Goal: Task Accomplishment & Management: Use online tool/utility

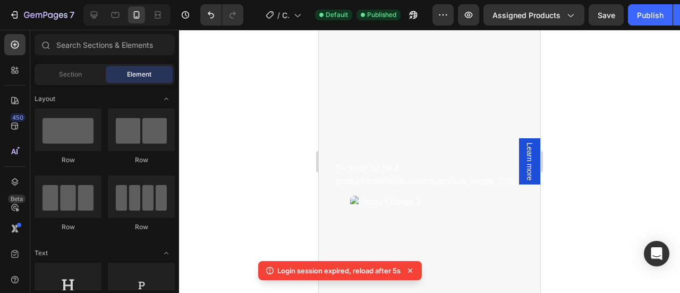
scroll to position [311, 0]
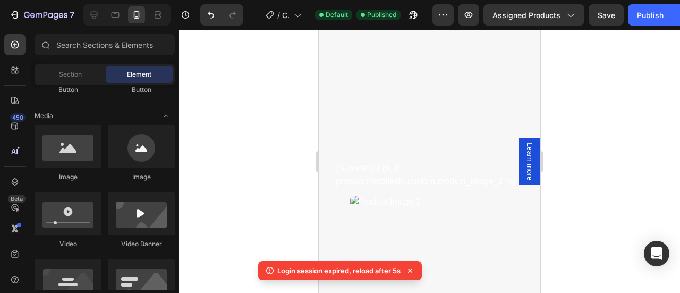
click at [585, 194] on div at bounding box center [429, 161] width 501 height 263
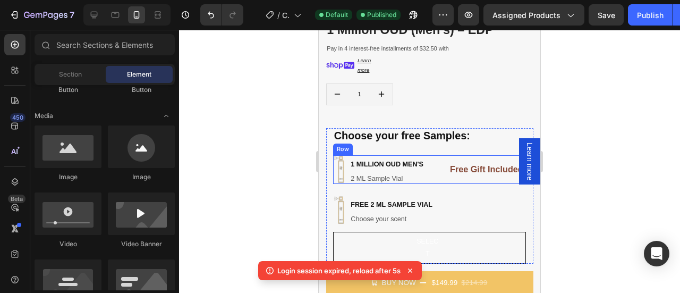
scroll to position [0, 0]
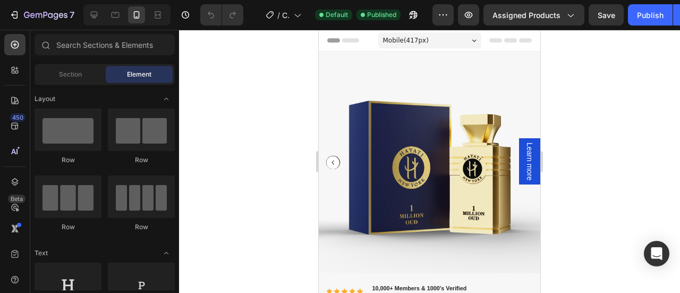
click at [430, 38] on div "Mobile ( 417 px)" at bounding box center [429, 40] width 103 height 16
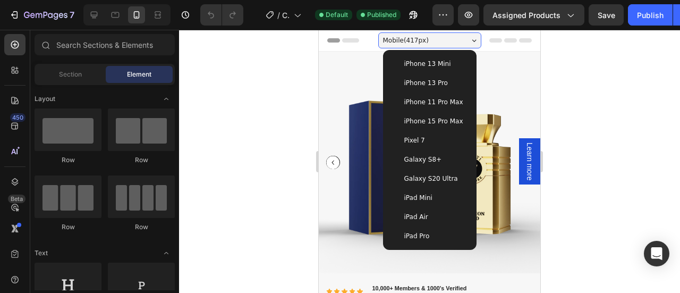
click at [598, 125] on div at bounding box center [429, 161] width 501 height 263
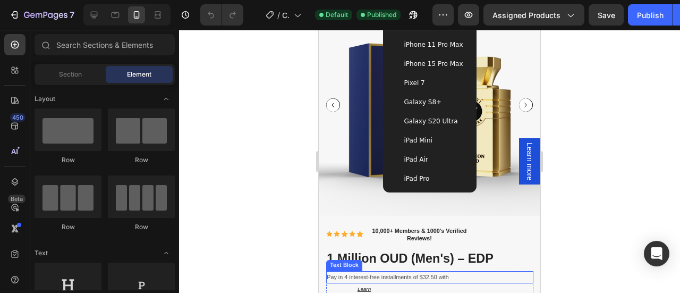
scroll to position [58, 0]
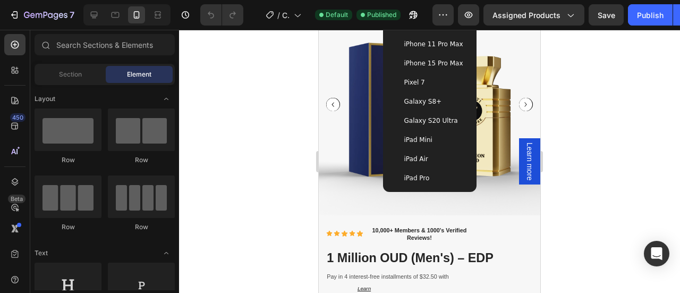
click at [599, 177] on div at bounding box center [429, 161] width 501 height 263
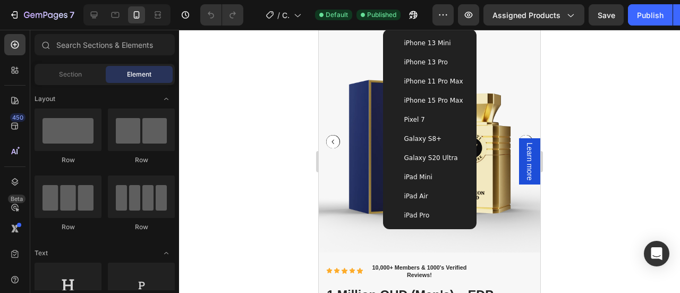
scroll to position [0, 0]
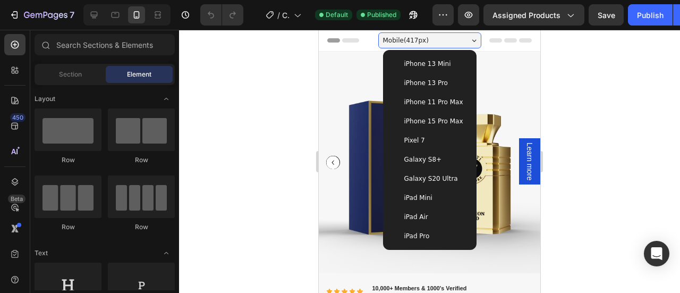
click at [417, 39] on span "Mobile ( 417 px)" at bounding box center [406, 40] width 46 height 11
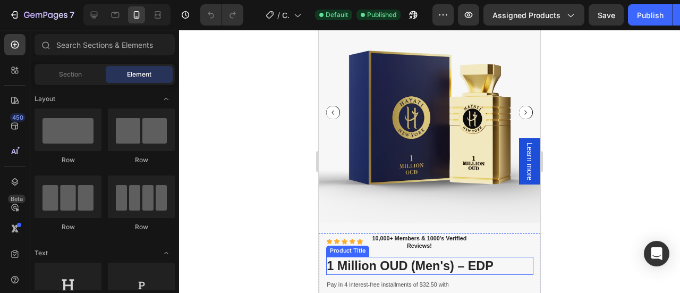
scroll to position [51, 0]
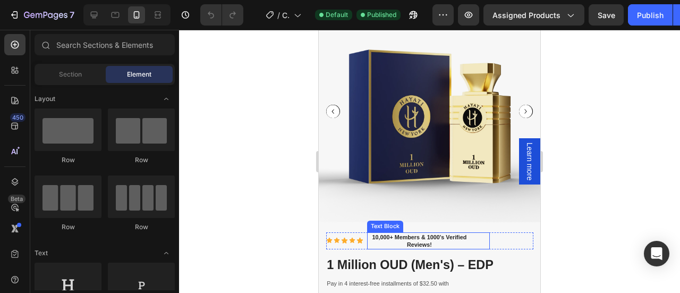
click at [474, 234] on div "10,000+ Members & 1000's Verified Reviews!" at bounding box center [428, 240] width 123 height 17
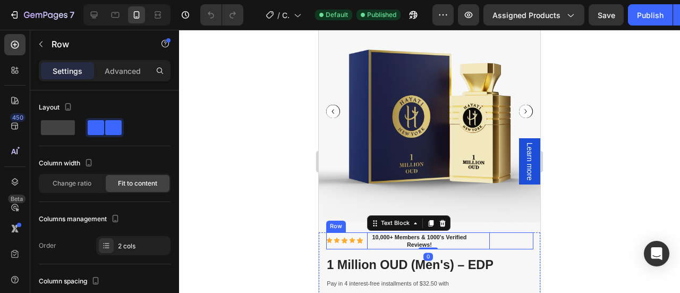
click at [517, 233] on div "Icon Icon Icon Icon Icon Icon List 10,000+ Members & 1000's Verified Reviews! T…" at bounding box center [429, 240] width 207 height 17
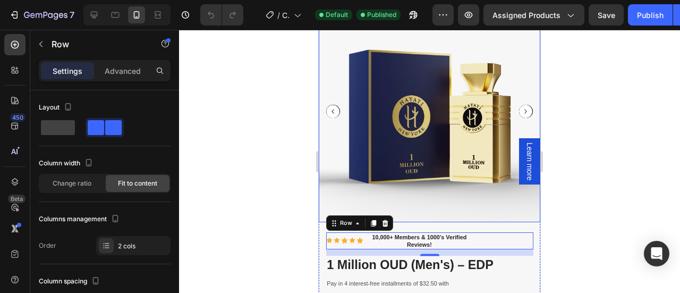
scroll to position [0, 0]
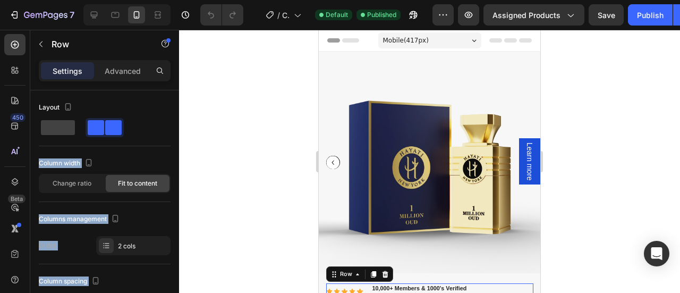
drag, startPoint x: 52, startPoint y: 130, endPoint x: 295, endPoint y: 110, distance: 244.1
click at [295, 0] on div "7 Version history / Copy of Product Page - [DATE] 00:44:31 Default Published Pr…" at bounding box center [340, 0] width 680 height 0
click at [276, 118] on div at bounding box center [429, 161] width 501 height 263
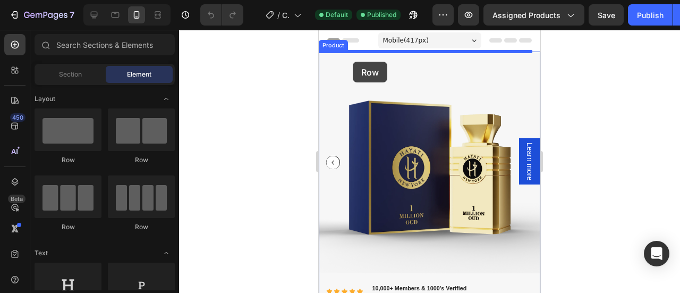
drag, startPoint x: 388, startPoint y: 174, endPoint x: 353, endPoint y: 62, distance: 117.4
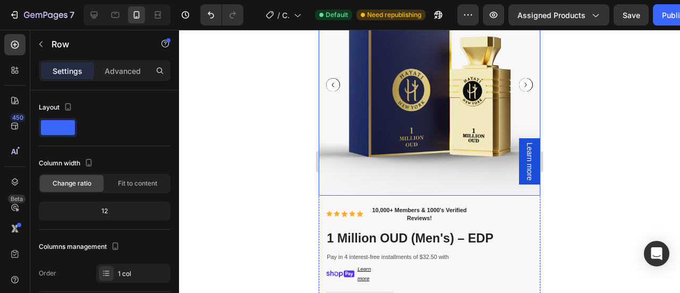
scroll to position [122, 0]
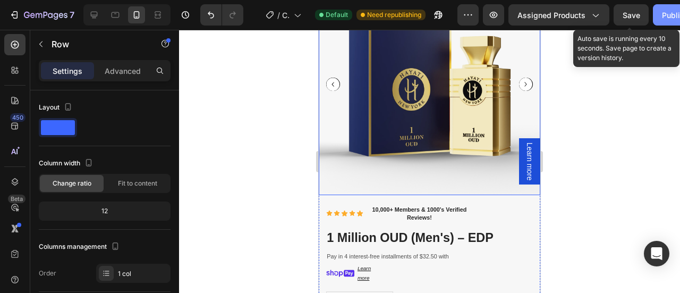
drag, startPoint x: 623, startPoint y: 19, endPoint x: 660, endPoint y: 19, distance: 36.6
click at [626, 19] on span "Save" at bounding box center [631, 15] width 18 height 9
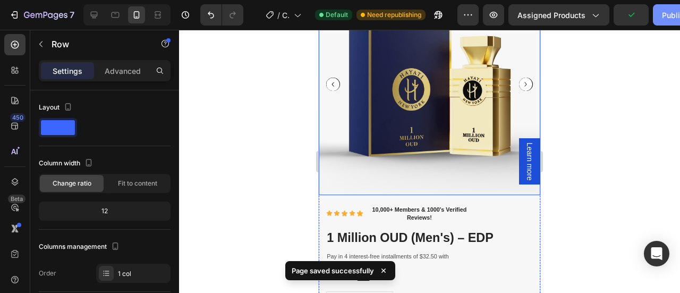
click at [664, 19] on div "Publish" at bounding box center [675, 15] width 27 height 11
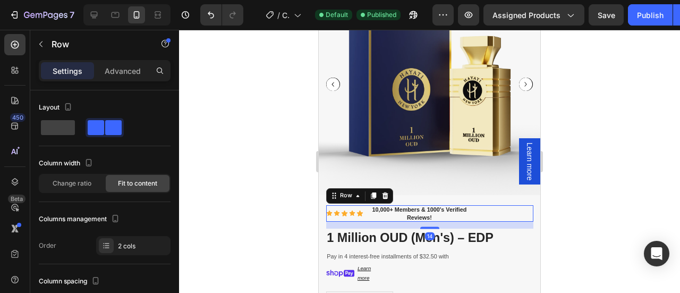
click at [502, 205] on div "Icon Icon Icon Icon Icon Icon List 10,000+ Members & 1000's Verified Reviews! T…" at bounding box center [429, 213] width 207 height 17
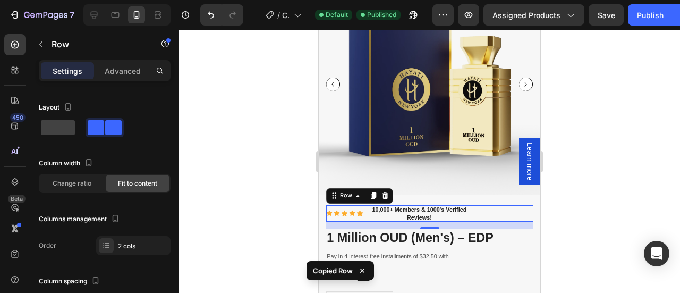
scroll to position [0, 0]
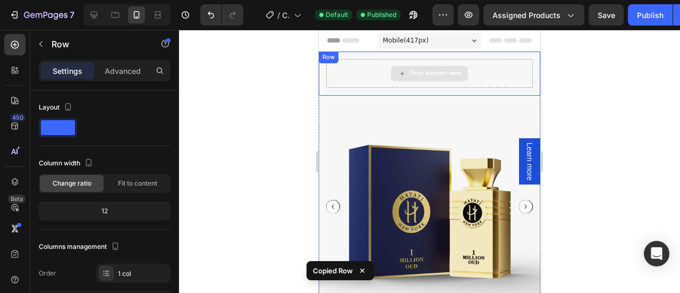
click at [348, 67] on div "Drop element here Row" at bounding box center [429, 74] width 221 height 44
click at [349, 80] on div "Drop element here" at bounding box center [429, 73] width 206 height 29
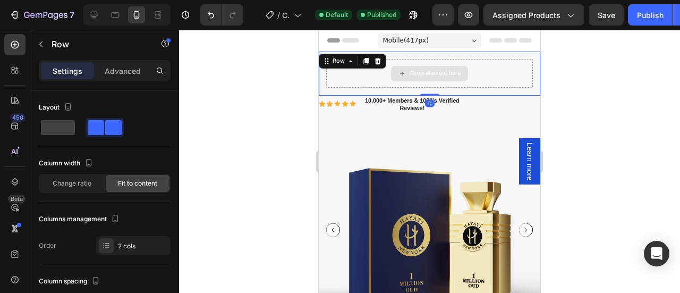
click at [479, 69] on div "Drop element here" at bounding box center [429, 73] width 206 height 29
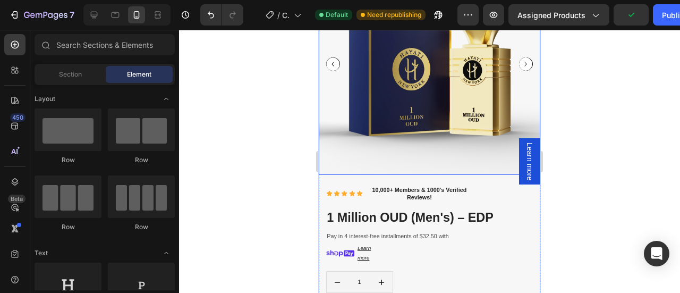
scroll to position [122, 0]
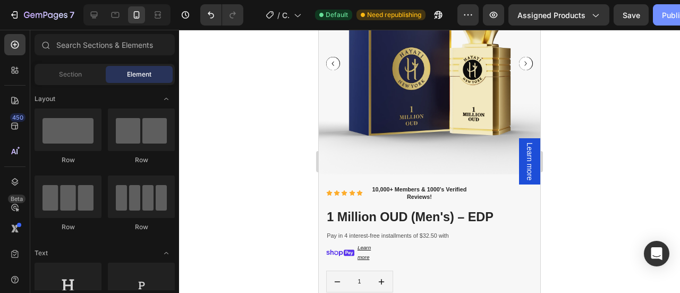
click at [653, 18] on button "Publish" at bounding box center [675, 14] width 45 height 21
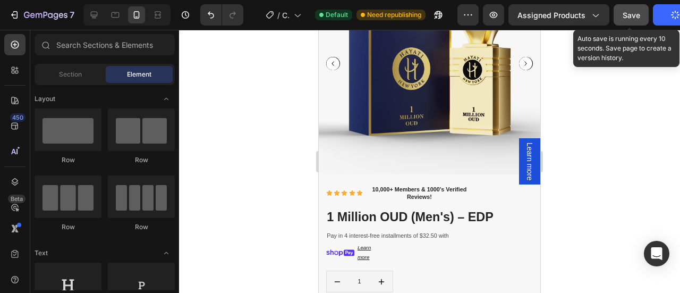
click at [633, 13] on span "Save" at bounding box center [631, 15] width 18 height 9
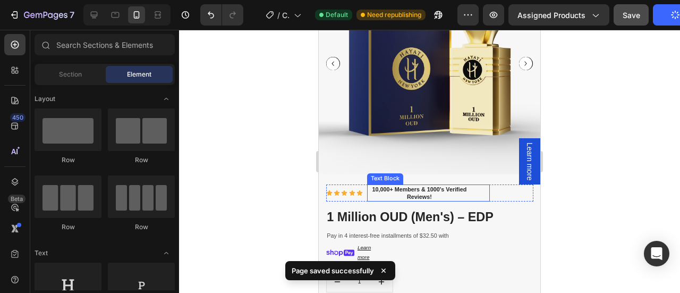
scroll to position [0, 0]
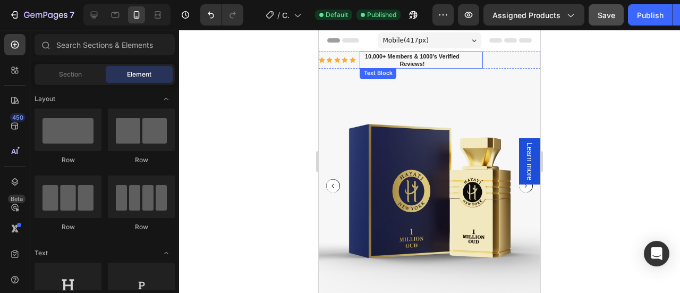
click at [473, 59] on div "10,000+ Members & 1000's Verified Reviews!" at bounding box center [421, 60] width 123 height 17
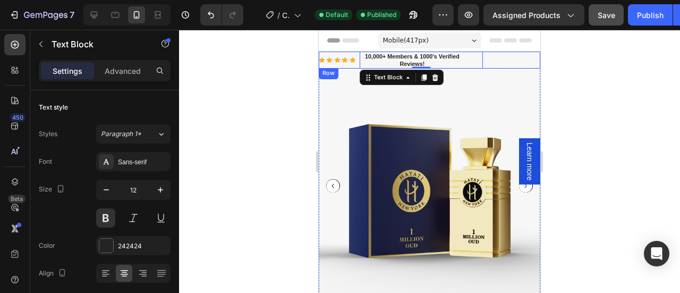
click at [506, 60] on div "Icon Icon Icon Icon Icon Icon List 10,000+ Members & 1000's Verified Reviews! T…" at bounding box center [429, 60] width 221 height 17
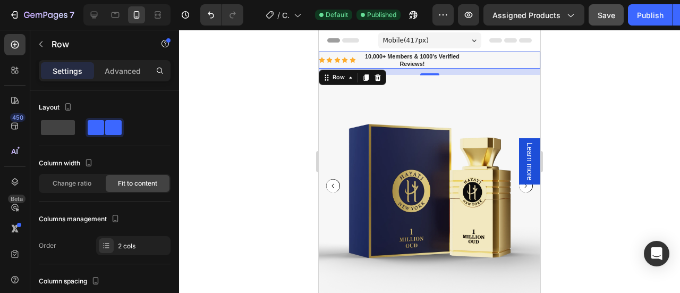
click at [519, 58] on div "Icon Icon Icon Icon Icon Icon List 10,000+ Members & 1000's Verified Reviews! T…" at bounding box center [429, 60] width 221 height 17
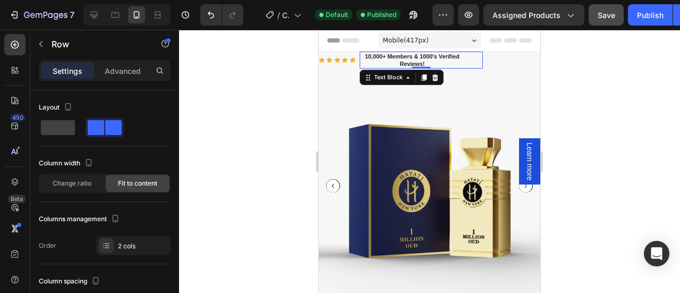
click at [361, 55] on p "10,000+ Members & 1000's Verified Reviews!" at bounding box center [412, 60] width 102 height 15
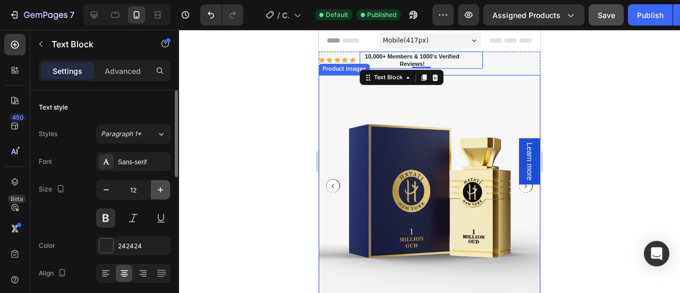
click at [166, 191] on icon "button" at bounding box center [160, 189] width 11 height 11
type input "13"
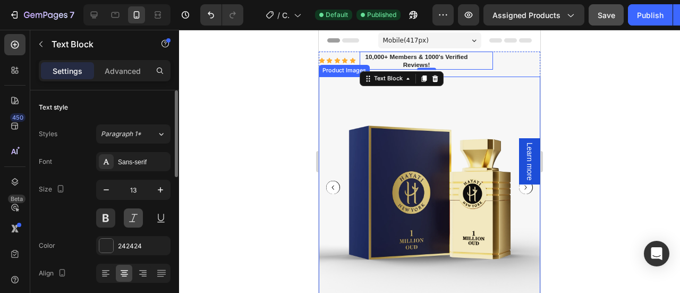
click at [138, 215] on button at bounding box center [133, 217] width 19 height 19
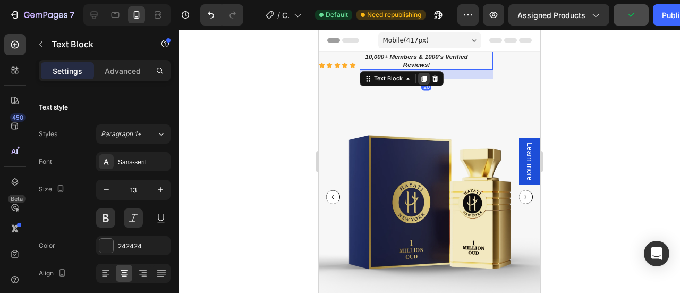
drag, startPoint x: 424, startPoint y: 73, endPoint x: 424, endPoint y: 80, distance: 6.4
click at [424, 70] on div "10,000+ Members & 1000's Verified Reviews! Text Block 20" at bounding box center [426, 61] width 133 height 18
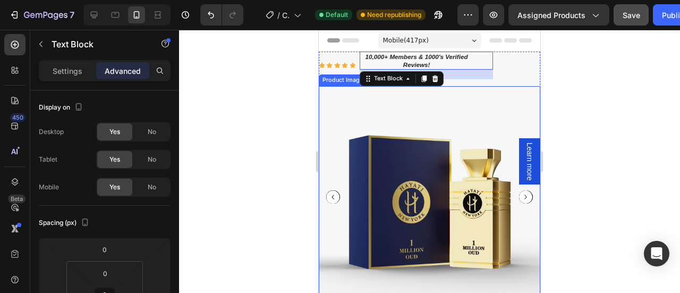
type input "0"
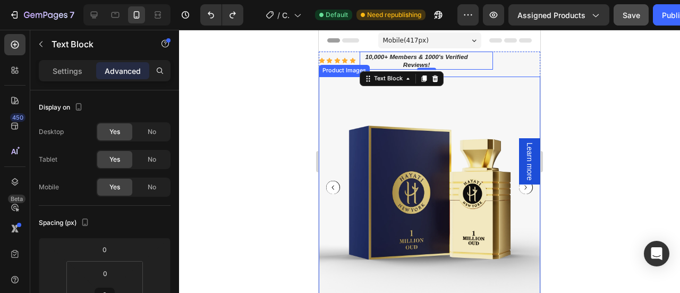
click at [587, 74] on div at bounding box center [429, 161] width 501 height 263
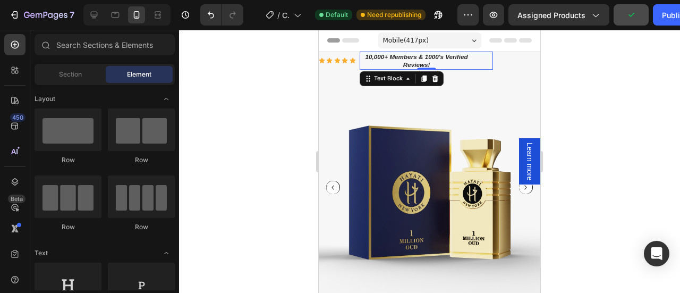
click at [448, 64] on p "10,000+ Members & 1000's Verified Reviews!" at bounding box center [417, 61] width 112 height 16
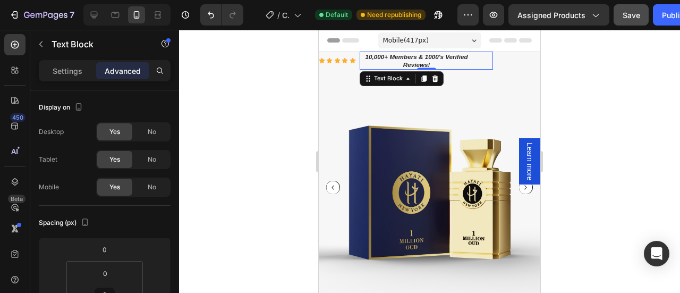
click at [384, 64] on p "10,000+ Members & 1000's Verified Reviews!" at bounding box center [417, 61] width 112 height 16
click at [440, 58] on p "10,000+ Members & 1000's Verified Reviews!" at bounding box center [417, 61] width 112 height 16
click at [434, 71] on div "Icon Icon Icon Icon Icon Icon List 10,000+ Members & 1000's Verified Reviews! T…" at bounding box center [429, 180] width 221 height 256
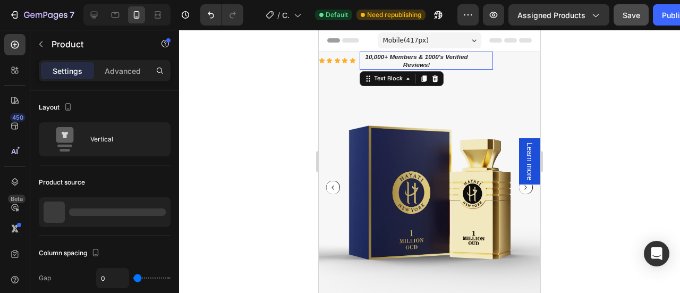
click at [432, 64] on p "10,000+ Members & 1000's Verified Reviews!" at bounding box center [417, 61] width 112 height 16
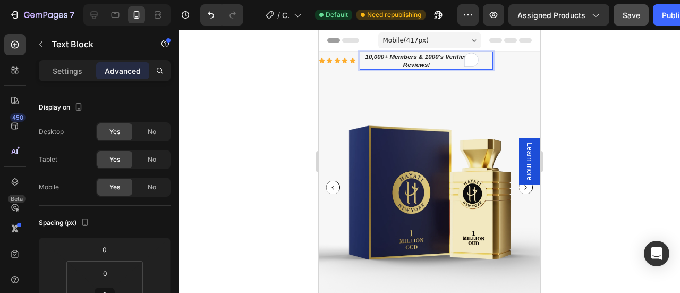
click at [442, 69] on div "10,000+ Members & 1000's Verified Reviews!" at bounding box center [426, 61] width 133 height 18
click at [442, 64] on p "10,000+ Members & 1000's Verified Reviews!" at bounding box center [417, 61] width 112 height 16
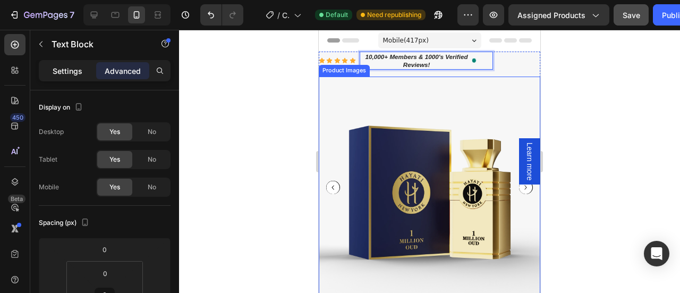
click at [74, 74] on p "Settings" at bounding box center [68, 70] width 30 height 11
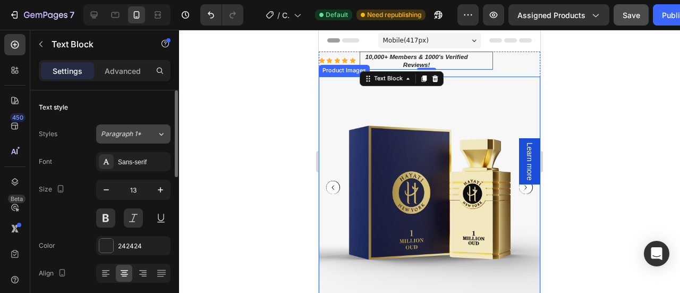
click at [155, 136] on div "Paragraph 1*" at bounding box center [129, 134] width 56 height 10
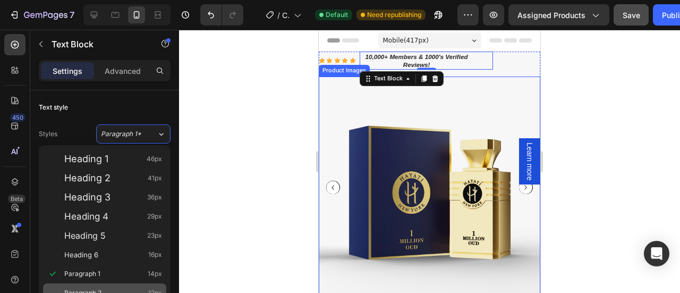
click at [105, 289] on div "Paragraph 2 12px" at bounding box center [113, 292] width 98 height 11
type input "12"
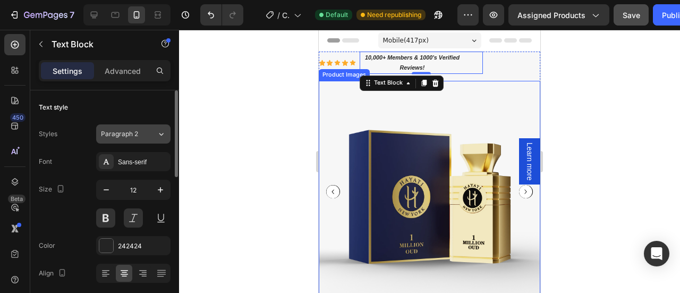
click at [160, 133] on icon at bounding box center [161, 134] width 9 height 11
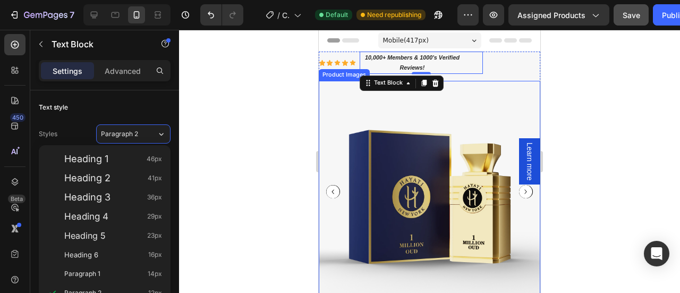
click at [203, 251] on div at bounding box center [429, 161] width 501 height 263
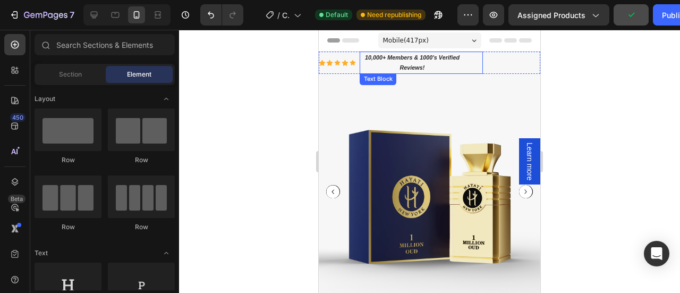
click at [465, 65] on div "10,000+ Members & 1000's Verified Reviews!" at bounding box center [421, 63] width 123 height 22
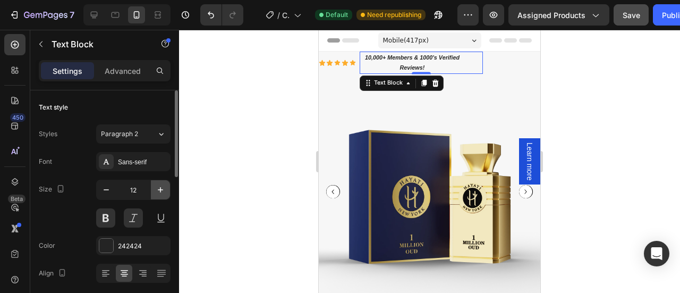
click at [161, 191] on icon "button" at bounding box center [160, 189] width 11 height 11
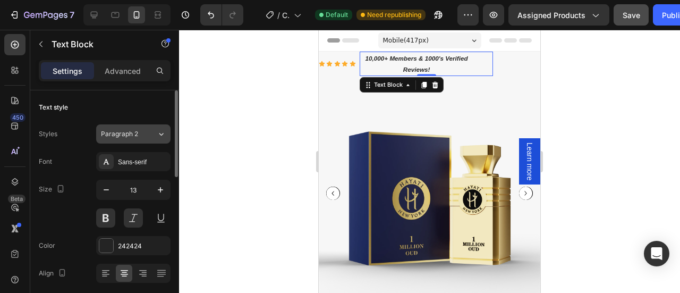
click at [169, 140] on button "Paragraph 2" at bounding box center [133, 133] width 74 height 19
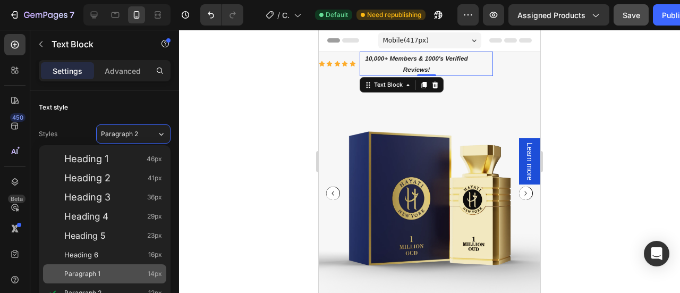
click at [119, 276] on div "Paragraph 1 14px" at bounding box center [113, 273] width 98 height 11
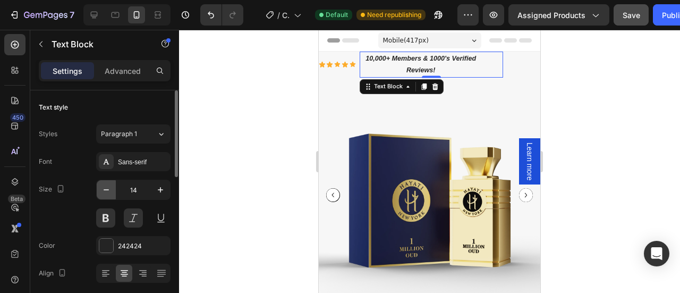
click at [107, 190] on icon "button" at bounding box center [106, 189] width 11 height 11
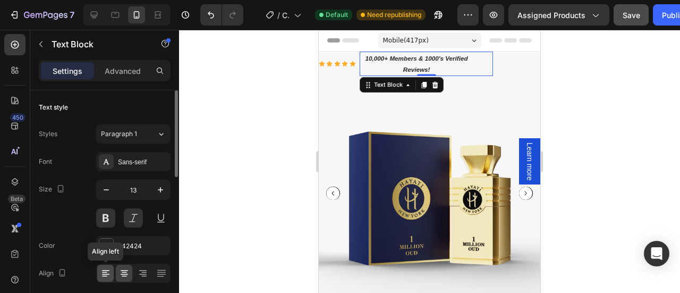
click at [103, 276] on icon at bounding box center [104, 276] width 5 height 1
click at [122, 270] on icon at bounding box center [124, 273] width 11 height 11
click at [109, 195] on button "button" at bounding box center [106, 189] width 19 height 19
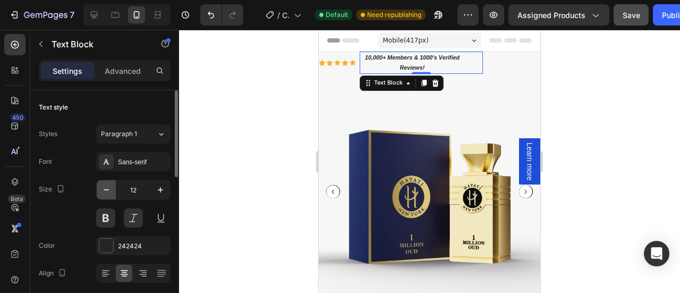
click at [109, 195] on button "button" at bounding box center [106, 189] width 19 height 19
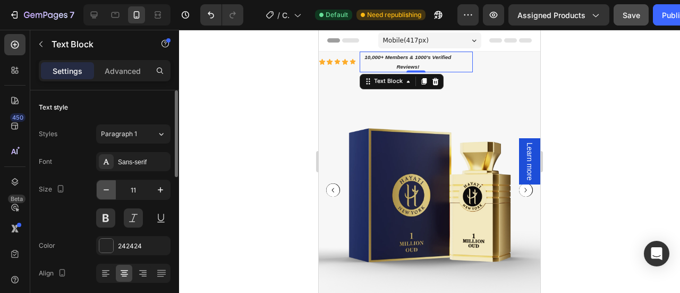
click at [109, 195] on button "button" at bounding box center [106, 189] width 19 height 19
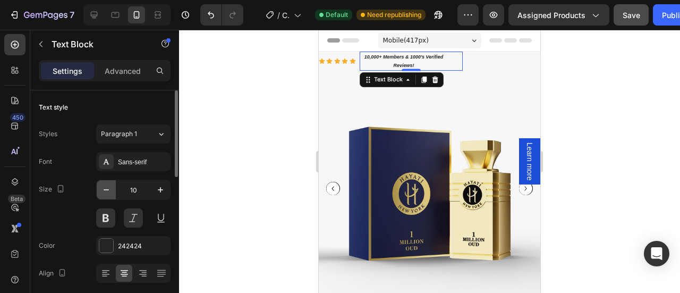
click at [109, 195] on button "button" at bounding box center [106, 189] width 19 height 19
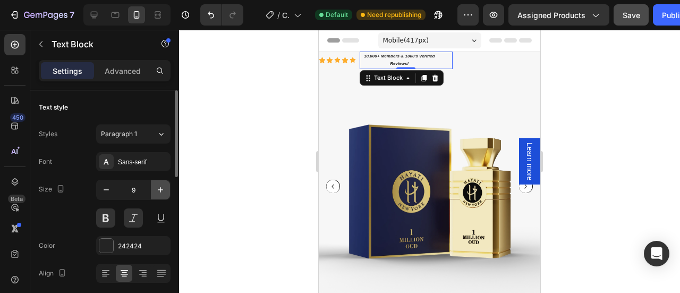
click at [155, 191] on icon "button" at bounding box center [160, 189] width 11 height 11
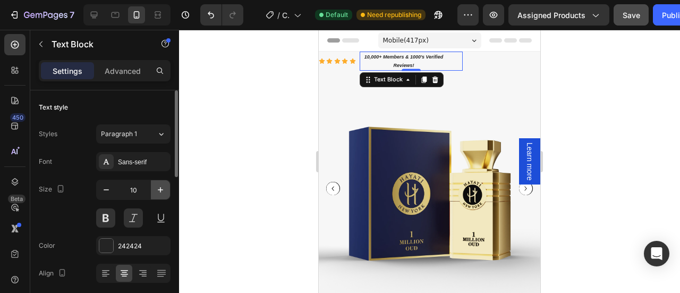
click at [155, 191] on icon "button" at bounding box center [160, 189] width 11 height 11
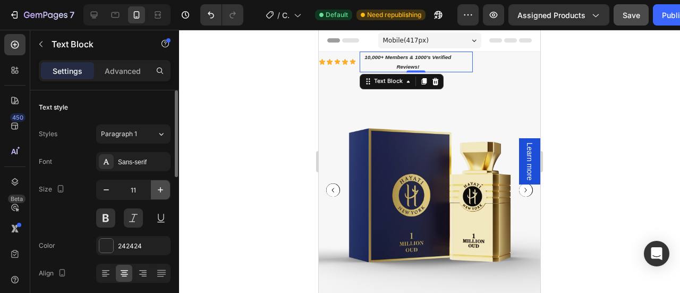
click at [155, 191] on icon "button" at bounding box center [160, 189] width 11 height 11
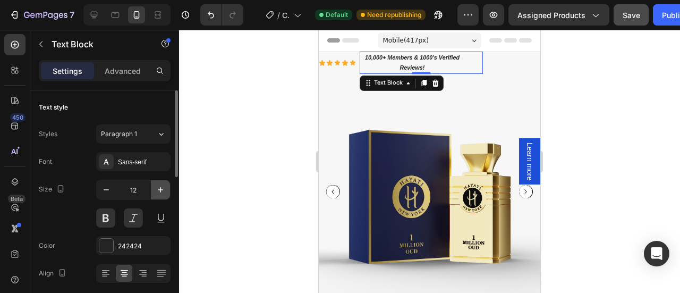
click at [155, 191] on icon "button" at bounding box center [160, 189] width 11 height 11
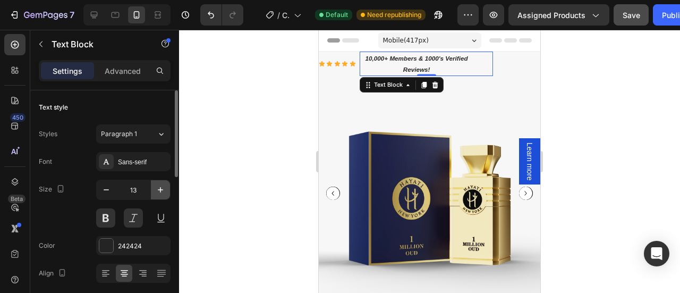
click at [155, 191] on icon "button" at bounding box center [160, 189] width 11 height 11
type input "14"
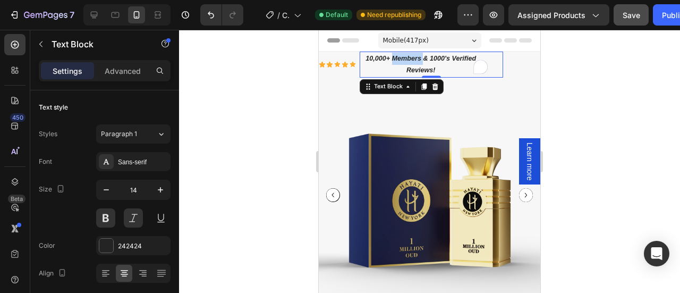
click at [400, 62] on p "10,000+ Members & 1000's Verified Reviews!" at bounding box center [421, 65] width 120 height 24
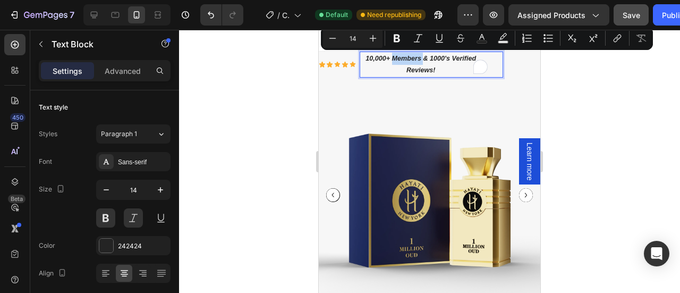
click at [434, 69] on p "10,000+ Members & 1000's Verified Reviews!" at bounding box center [421, 65] width 120 height 24
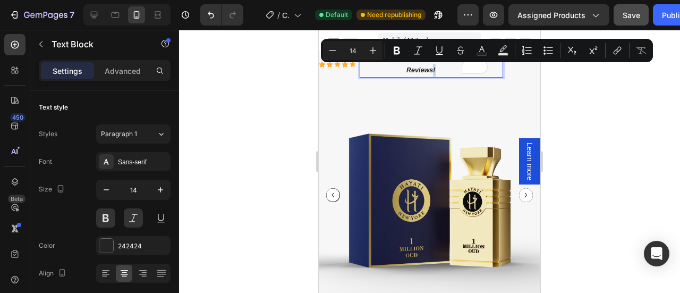
click at [439, 65] on p "10,000+ Members & 1000's Verified Reviews!" at bounding box center [421, 65] width 120 height 24
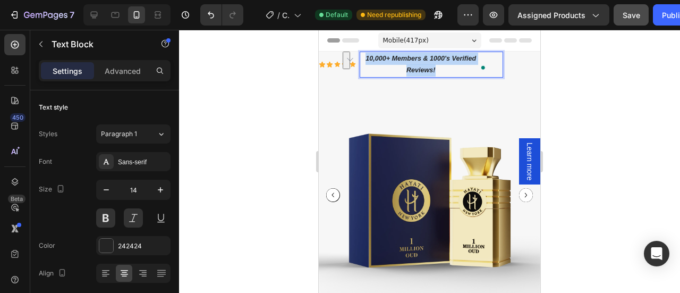
drag, startPoint x: 439, startPoint y: 71, endPoint x: 363, endPoint y: 54, distance: 77.8
click at [363, 54] on p "10,000+ Members & 1000's Verified Reviews!" at bounding box center [421, 65] width 120 height 24
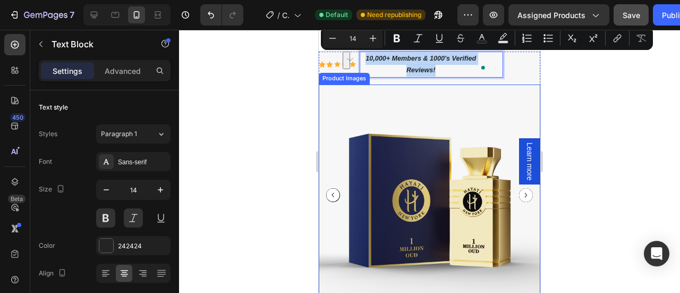
copy p "10,000+ Members & 1000's Verified Reviews!"
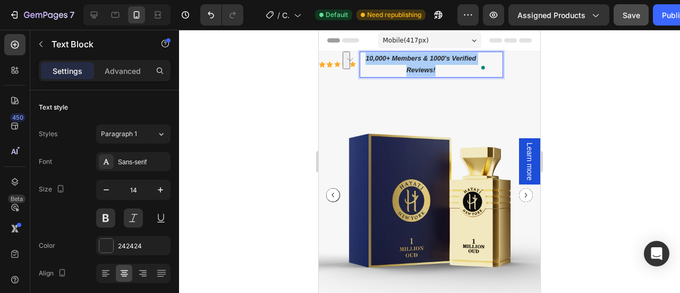
drag, startPoint x: 602, startPoint y: 159, endPoint x: 579, endPoint y: 147, distance: 26.4
click at [602, 159] on div at bounding box center [429, 161] width 501 height 263
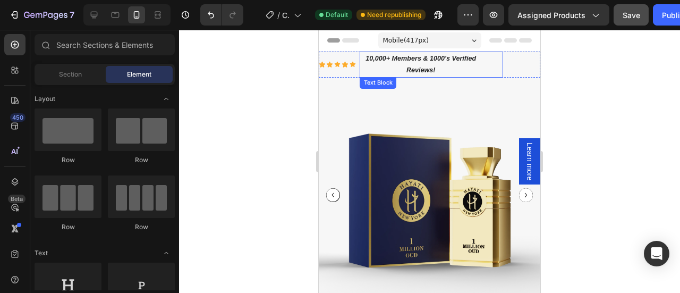
click at [442, 67] on p "10,000+ Members & 1000's Verified Reviews!" at bounding box center [421, 65] width 120 height 24
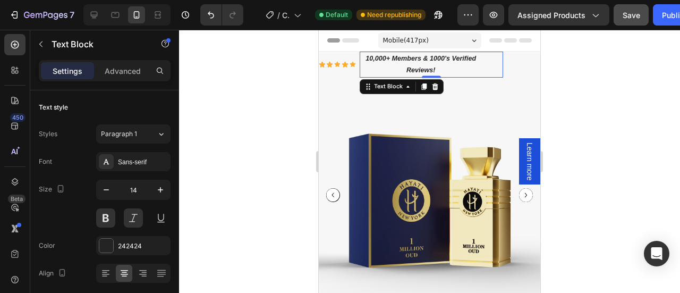
click at [443, 67] on p "10,000+ Members & 1000's Verified Reviews!" at bounding box center [421, 65] width 120 height 24
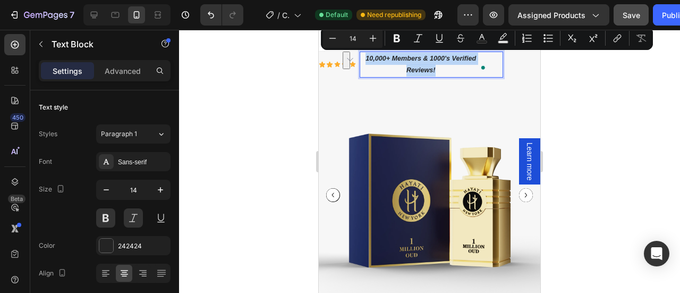
drag, startPoint x: 443, startPoint y: 67, endPoint x: 364, endPoint y: 53, distance: 80.0
click at [364, 53] on p "10,000+ Members & 1000's Verified Reviews!" at bounding box center [421, 65] width 120 height 24
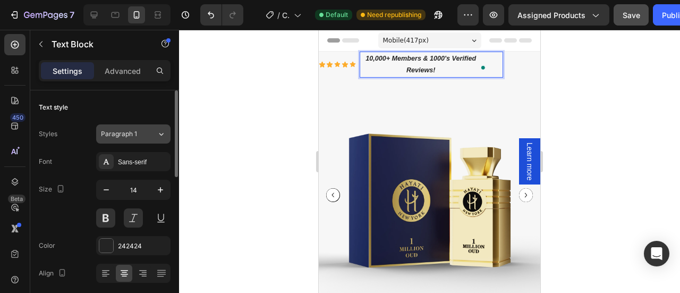
click at [151, 136] on div "Paragraph 1" at bounding box center [129, 134] width 56 height 10
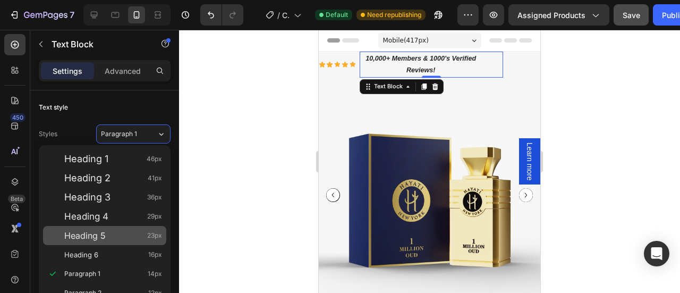
click at [115, 227] on div "Heading 5 23px" at bounding box center [104, 235] width 123 height 19
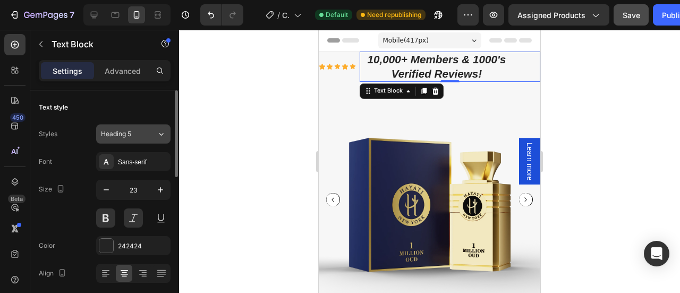
click at [161, 133] on icon at bounding box center [161, 134] width 9 height 11
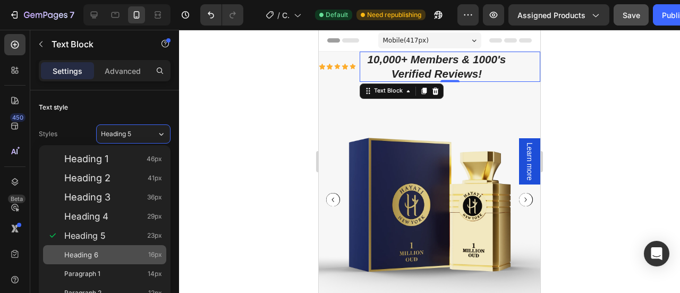
click at [124, 254] on div "Heading 6 16px" at bounding box center [113, 254] width 98 height 11
type input "16"
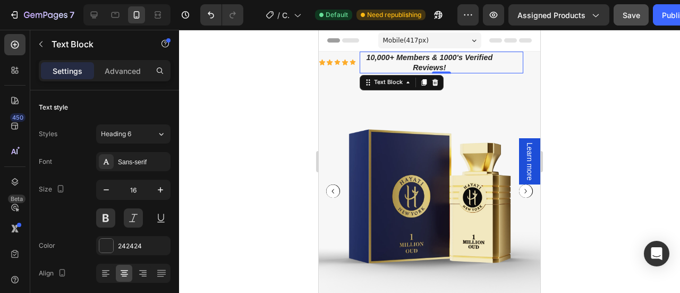
click at [616, 125] on div at bounding box center [429, 161] width 501 height 263
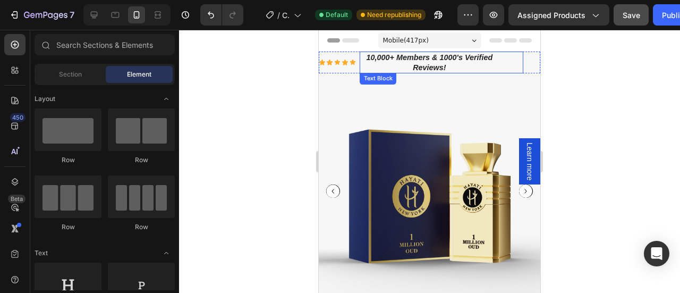
click at [468, 67] on p "10,000+ Members & 1000's Verified Reviews!" at bounding box center [429, 63] width 137 height 20
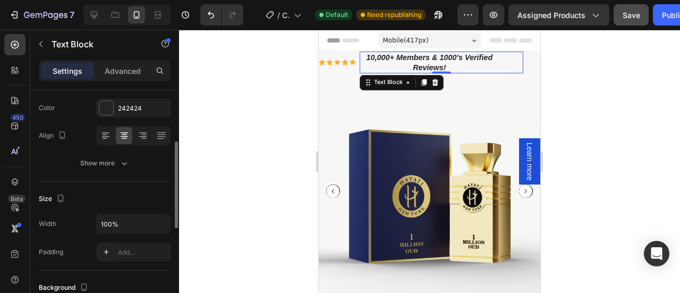
scroll to position [138, 0]
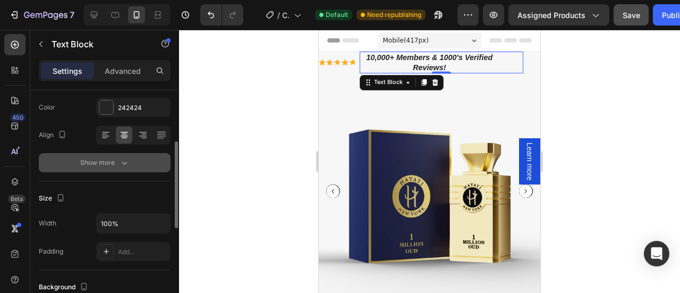
click at [123, 161] on icon "button" at bounding box center [124, 162] width 5 height 3
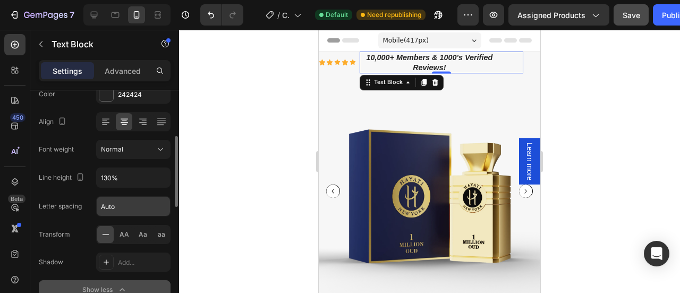
scroll to position [152, 0]
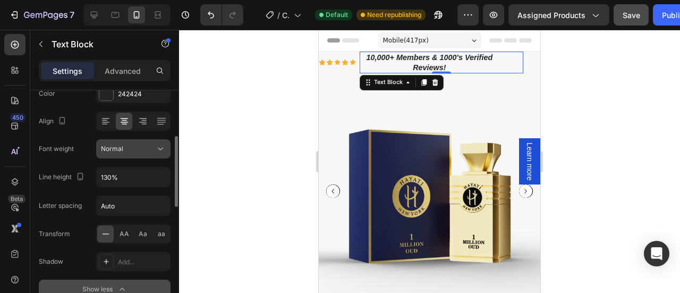
click at [163, 150] on icon at bounding box center [160, 148] width 11 height 11
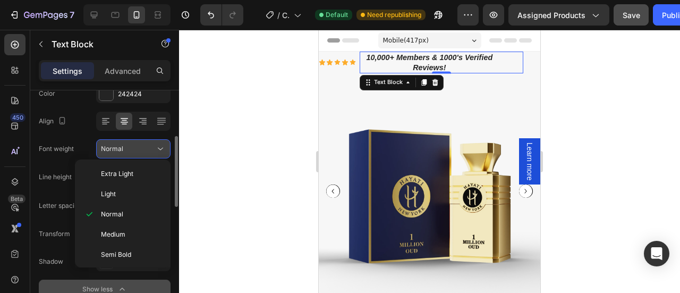
click at [159, 153] on button "Normal" at bounding box center [133, 148] width 74 height 19
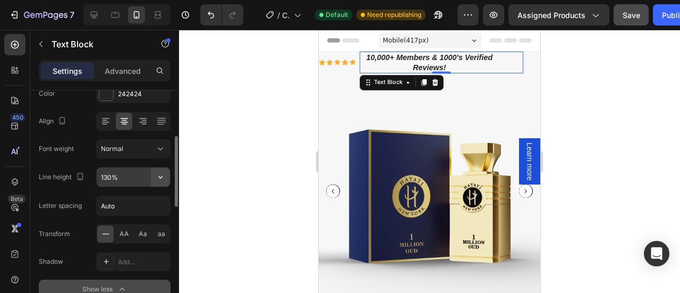
click at [164, 174] on icon "button" at bounding box center [160, 177] width 11 height 11
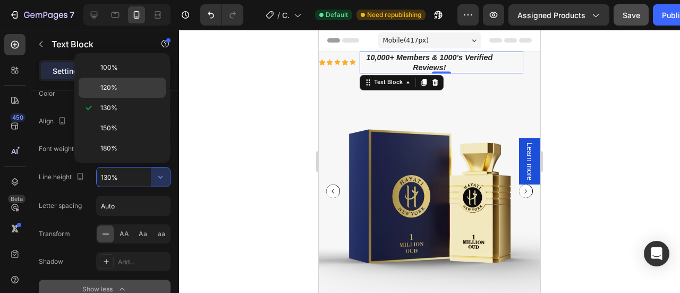
click at [125, 88] on p "120%" at bounding box center [130, 88] width 61 height 10
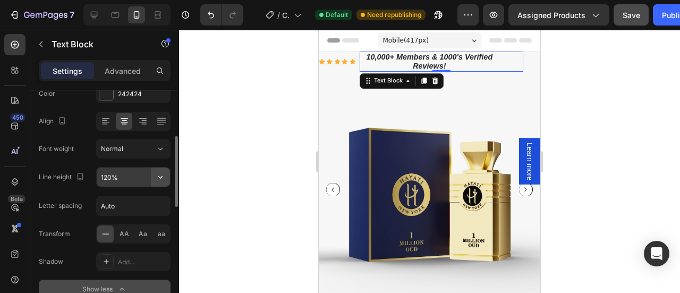
click at [165, 175] on icon "button" at bounding box center [160, 177] width 11 height 11
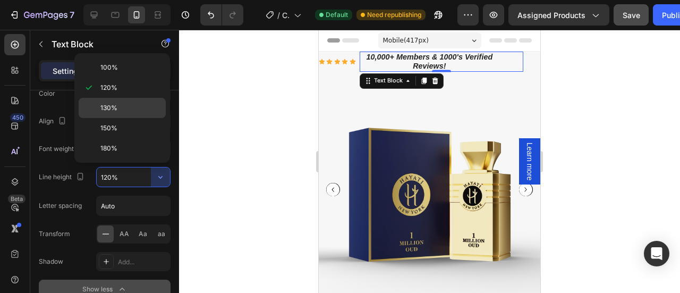
click at [121, 109] on p "130%" at bounding box center [130, 108] width 61 height 10
type input "130%"
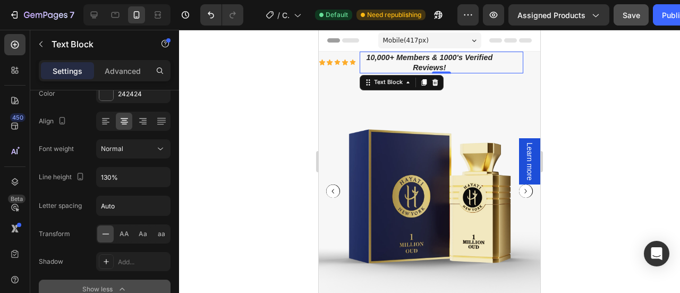
click at [581, 147] on div at bounding box center [429, 161] width 501 height 263
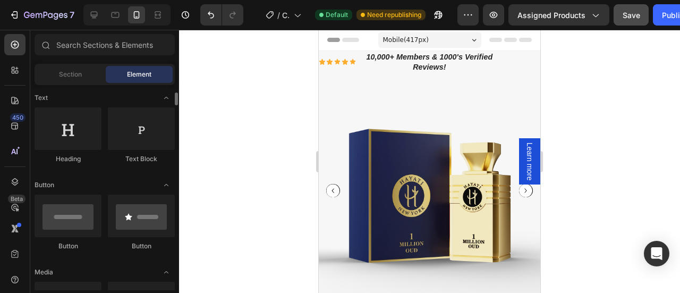
scroll to position [157, 0]
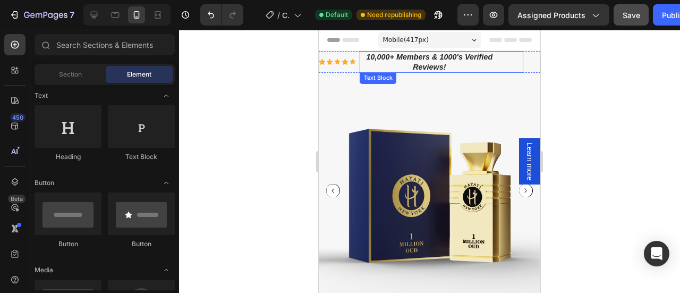
click at [446, 61] on p "10,000+ Members & 1000's Verified Reviews!" at bounding box center [429, 62] width 137 height 20
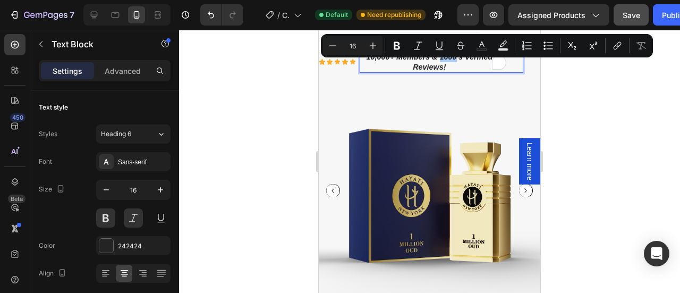
click at [579, 103] on div at bounding box center [429, 161] width 501 height 263
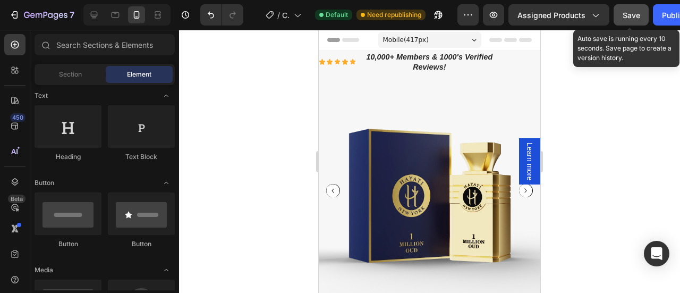
click at [629, 21] on button "Save" at bounding box center [630, 14] width 35 height 21
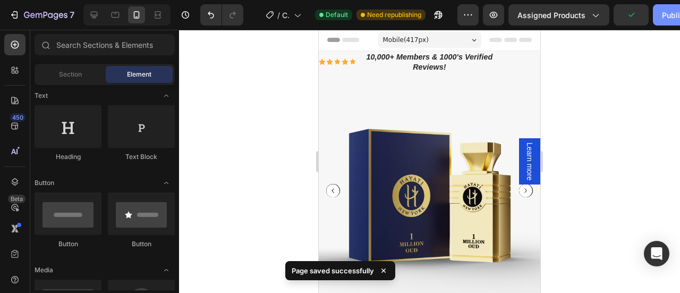
click at [668, 16] on div "Publish" at bounding box center [675, 15] width 27 height 11
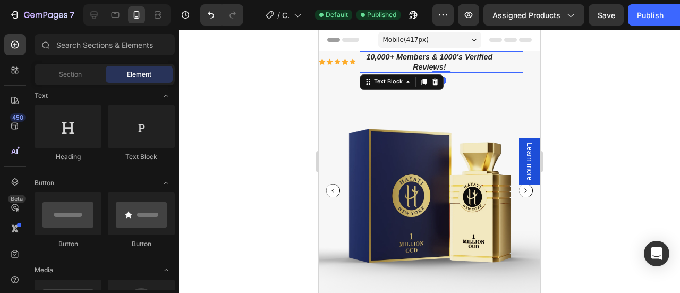
click at [411, 61] on p "10,000+ Members & 1000's Verified Reviews!" at bounding box center [429, 62] width 137 height 20
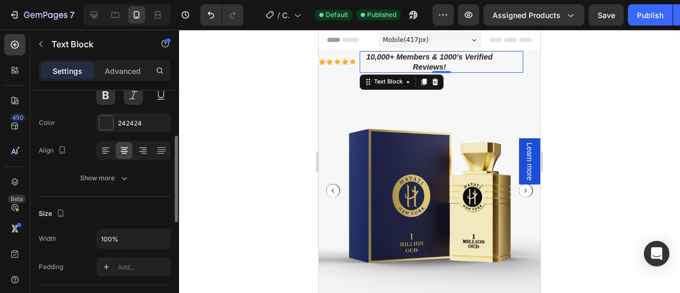
scroll to position [0, 0]
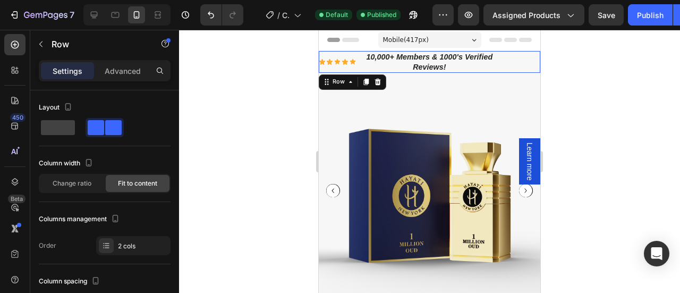
click at [525, 66] on div "Icon Icon Icon Icon Icon Icon List 10,000+ Members & 1000's Verified Reviews! T…" at bounding box center [429, 62] width 221 height 22
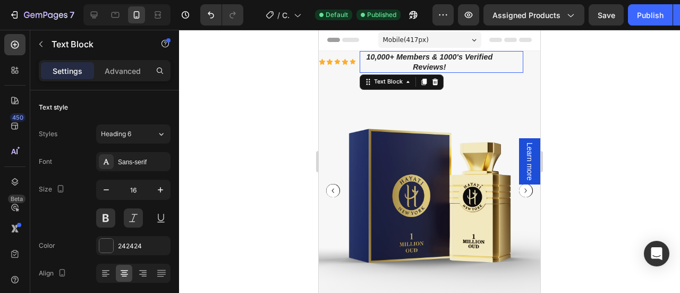
click at [522, 57] on div "10,000+ Members & 1000's Verified Reviews!" at bounding box center [442, 62] width 164 height 22
click at [528, 62] on div "Icon Icon Icon Icon Icon Icon List 10,000+ Members & 1000's Verified Reviews! T…" at bounding box center [429, 62] width 221 height 22
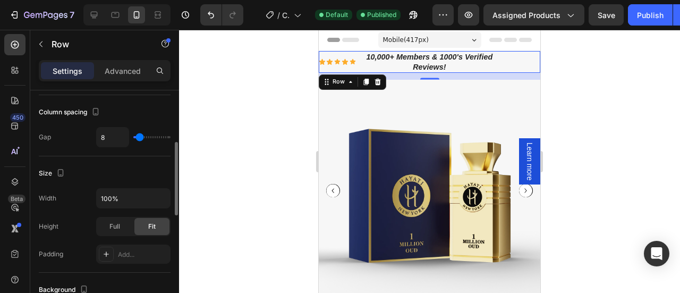
scroll to position [168, 0]
click at [112, 224] on span "Full" at bounding box center [114, 228] width 11 height 10
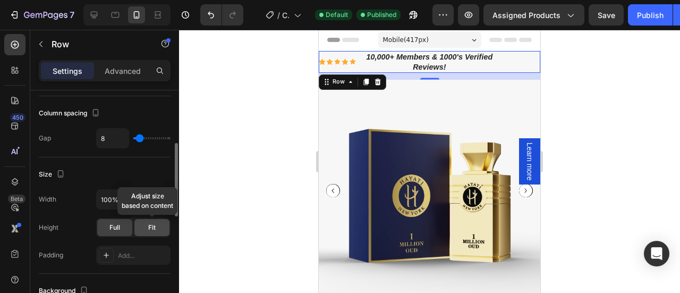
click at [144, 223] on div "Fit" at bounding box center [151, 227] width 35 height 17
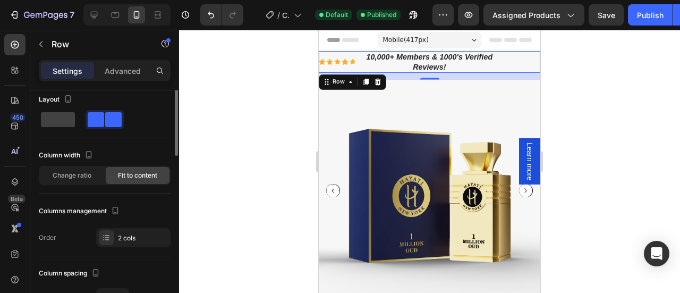
scroll to position [0, 0]
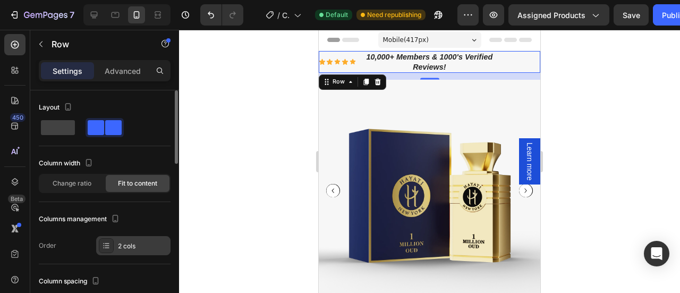
click at [132, 249] on div "2 cols" at bounding box center [143, 246] width 50 height 10
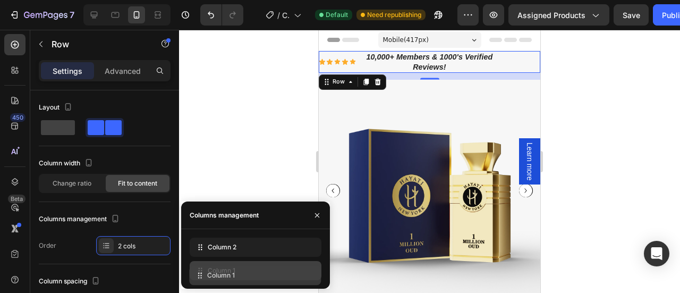
drag, startPoint x: 251, startPoint y: 246, endPoint x: 250, endPoint y: 274, distance: 28.2
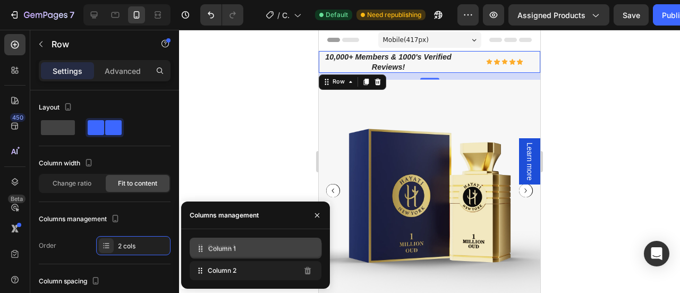
drag, startPoint x: 250, startPoint y: 274, endPoint x: 251, endPoint y: 252, distance: 21.8
drag, startPoint x: 251, startPoint y: 252, endPoint x: 244, endPoint y: 285, distance: 33.5
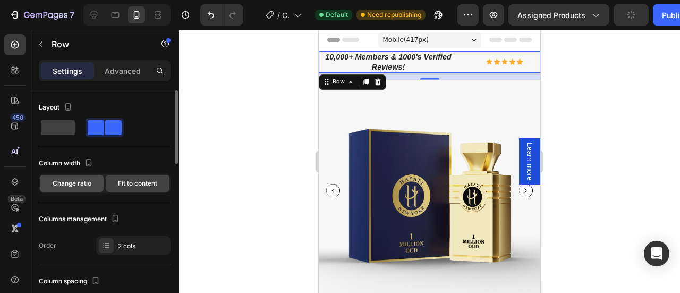
click at [79, 182] on span "Change ratio" at bounding box center [72, 183] width 39 height 10
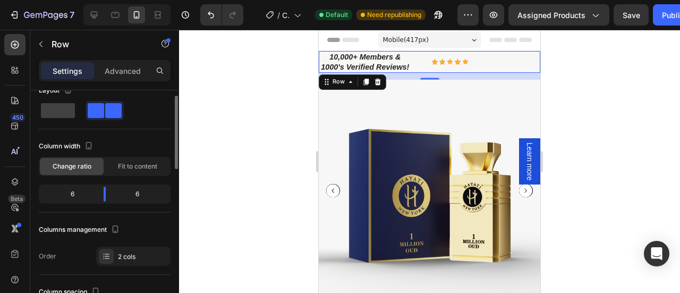
scroll to position [15, 0]
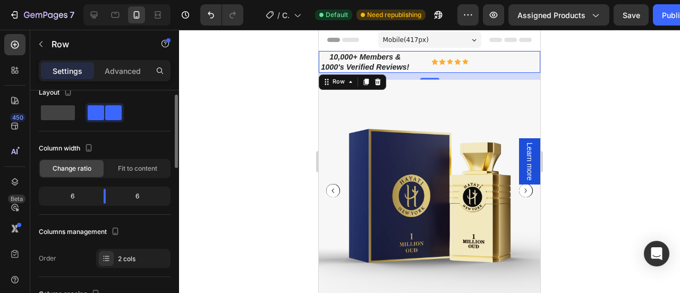
click at [79, 200] on div "6" at bounding box center [68, 196] width 54 height 15
click at [78, 199] on div "6" at bounding box center [68, 196] width 54 height 15
click at [136, 202] on div "6" at bounding box center [141, 196] width 54 height 15
click at [100, 0] on body "7 Version history / Copy of Product Page - [DATE] 00:44:31 Default Need republi…" at bounding box center [340, 0] width 680 height 0
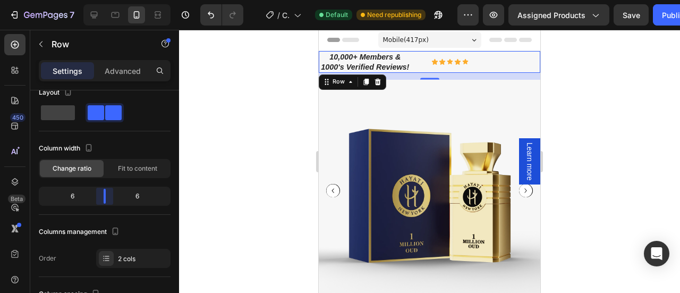
drag, startPoint x: 106, startPoint y: 194, endPoint x: 106, endPoint y: 201, distance: 6.9
click at [106, 0] on body "7 Version history / Copy of Product Page - [DATE] 00:44:31 Default Need republi…" at bounding box center [340, 0] width 680 height 0
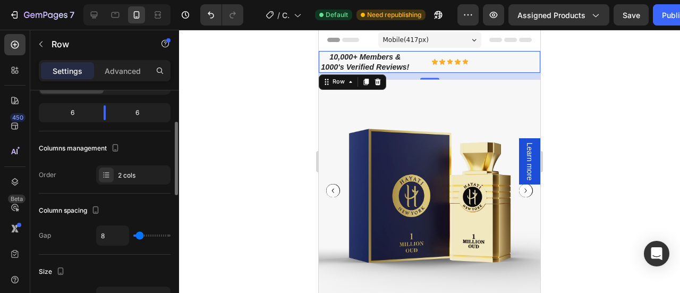
scroll to position [99, 0]
click at [138, 235] on input "range" at bounding box center [151, 235] width 37 height 2
type input "9"
type input "10"
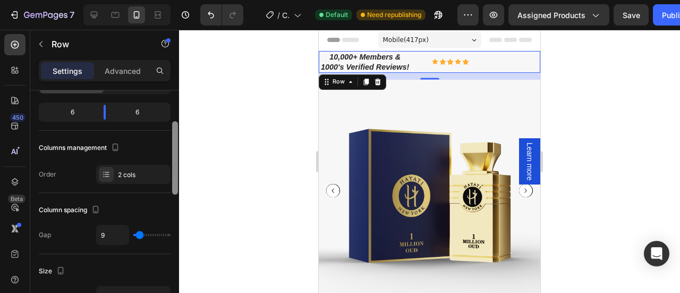
type input "10"
type input "11"
type input "12"
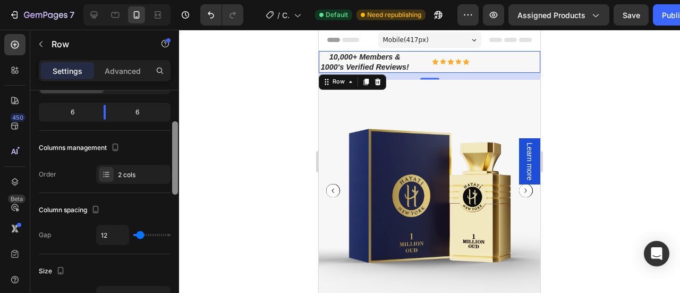
type input "13"
type input "14"
type input "15"
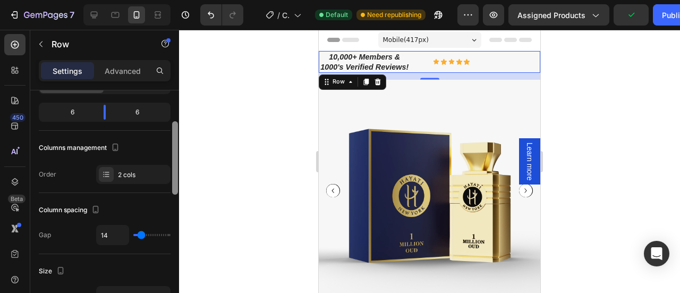
type input "15"
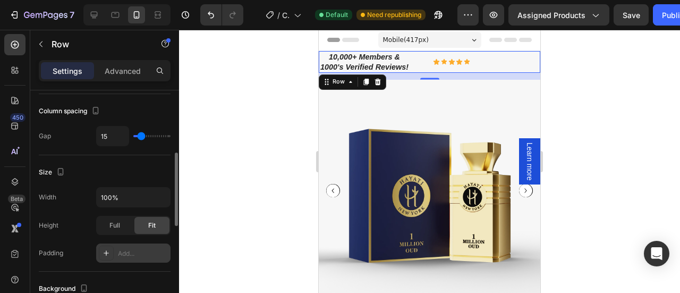
scroll to position [199, 0]
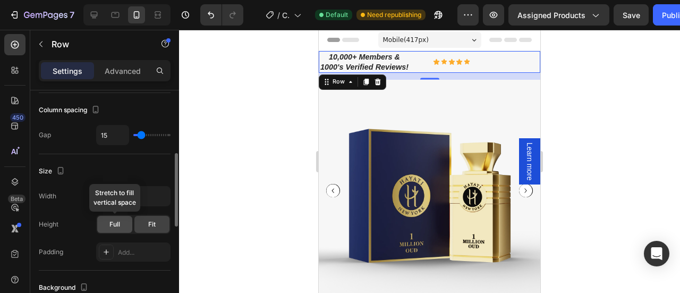
click at [115, 224] on span "Full" at bounding box center [114, 224] width 11 height 10
click at [163, 221] on div "Fit" at bounding box center [151, 224] width 35 height 17
click at [123, 220] on div "Full" at bounding box center [114, 224] width 35 height 17
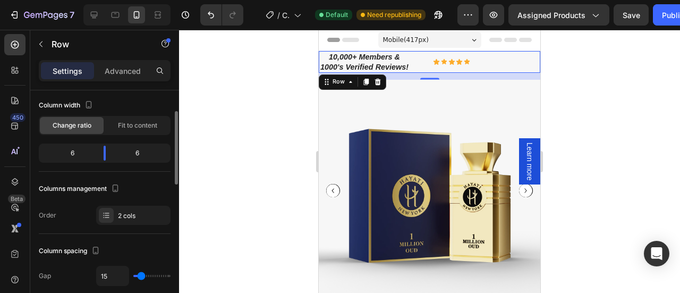
scroll to position [57, 0]
click at [141, 276] on input "range" at bounding box center [151, 276] width 37 height 2
type input "14"
type input "13"
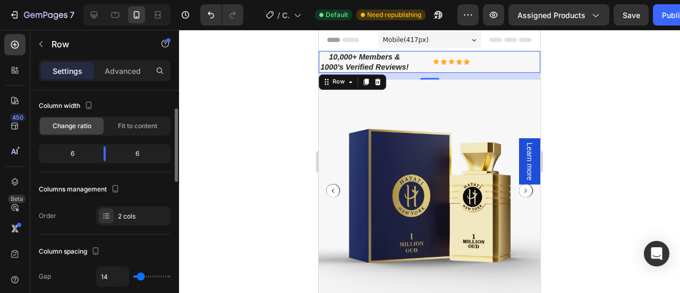
type input "13"
type input "12"
type input "11"
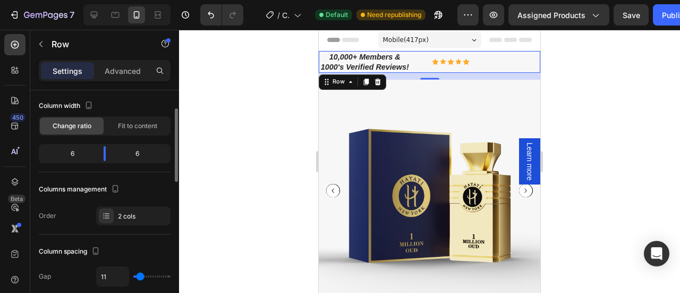
type input "10"
type input "11"
type input "12"
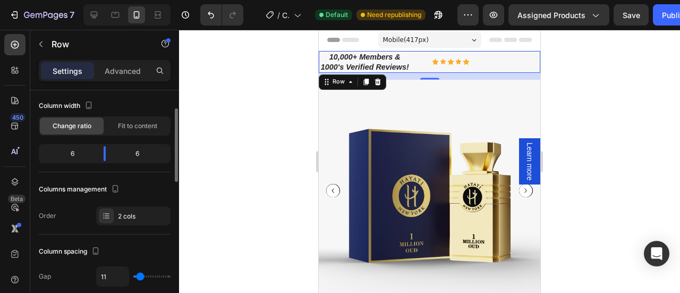
type input "12"
type input "11"
type input "10"
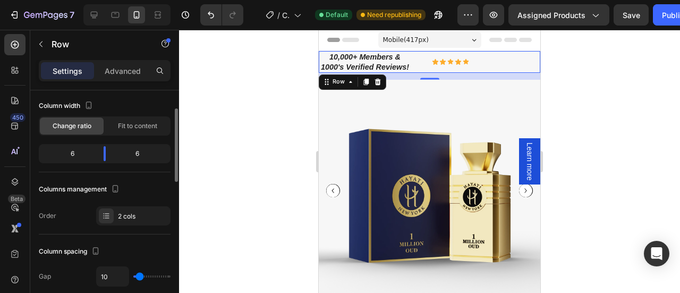
type input "9"
type input "10"
type input "11"
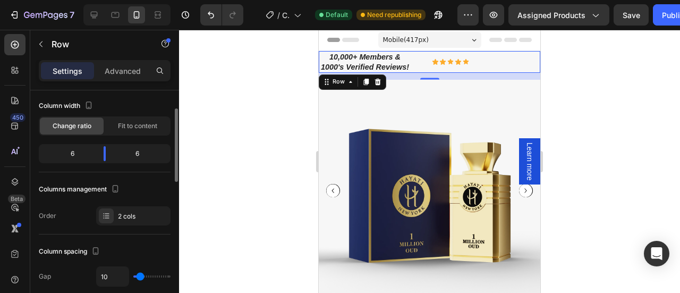
type input "11"
type input "12"
type input "11"
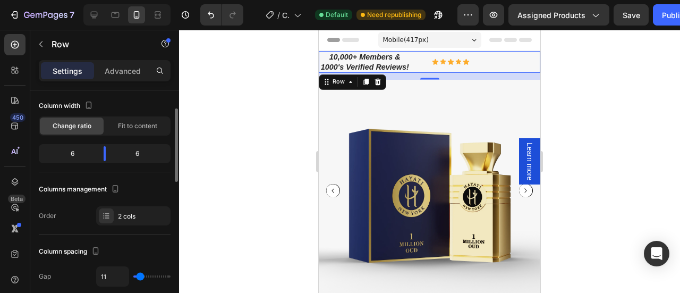
type input "10"
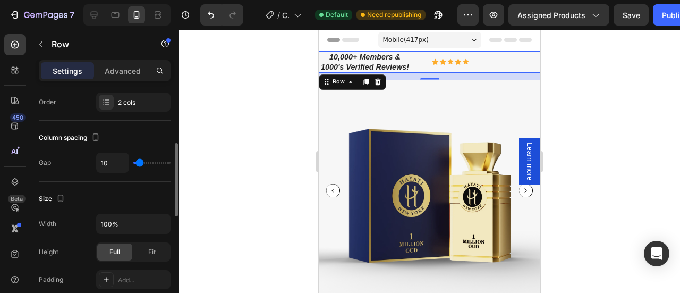
scroll to position [170, 0]
click at [158, 249] on div "Fit" at bounding box center [151, 252] width 35 height 17
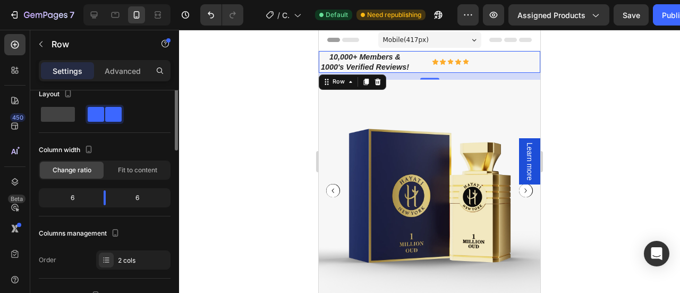
scroll to position [0, 0]
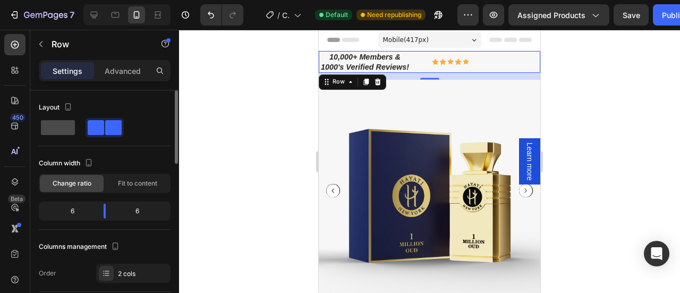
click at [57, 126] on span at bounding box center [58, 127] width 34 height 15
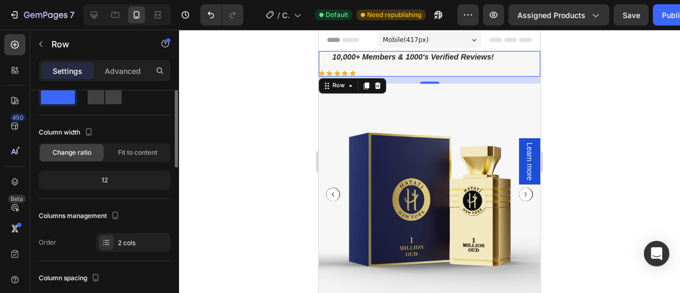
scroll to position [14, 0]
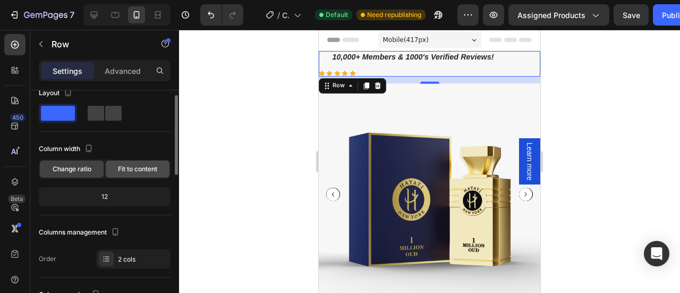
click at [140, 168] on span "Fit to content" at bounding box center [137, 169] width 39 height 10
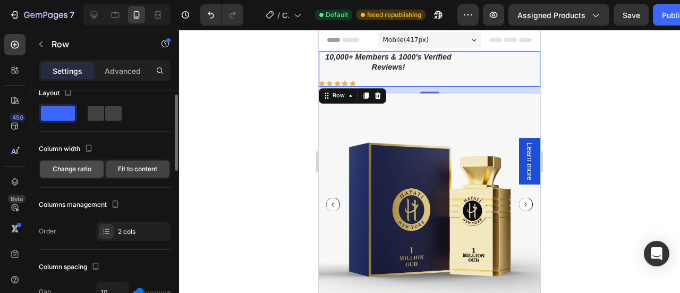
click at [87, 168] on span "Change ratio" at bounding box center [72, 169] width 39 height 10
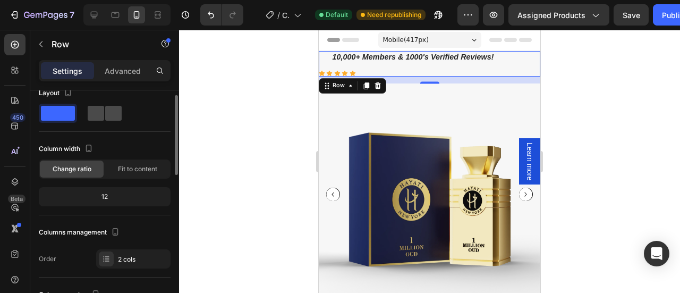
click at [109, 121] on div at bounding box center [105, 113] width 38 height 19
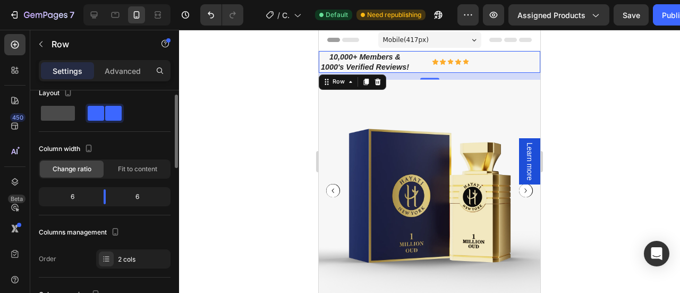
click at [67, 116] on span at bounding box center [58, 113] width 34 height 15
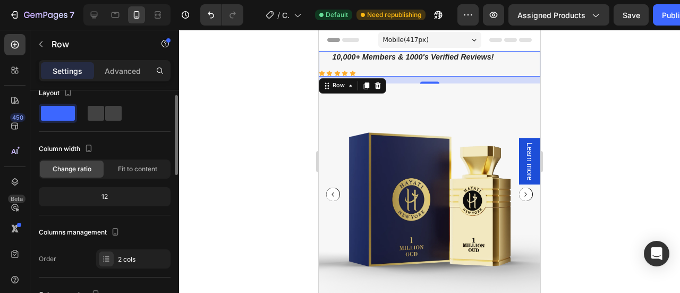
click at [125, 195] on div "12" at bounding box center [104, 196] width 127 height 15
click at [124, 191] on div "12" at bounding box center [104, 196] width 127 height 15
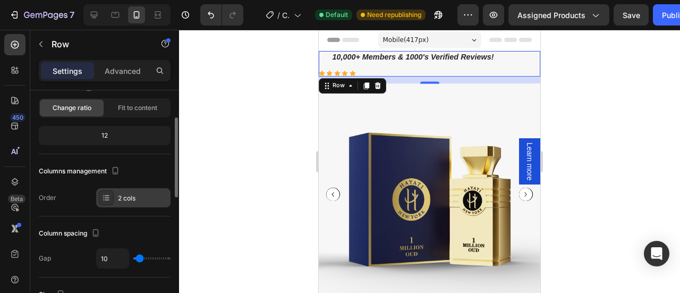
scroll to position [76, 0]
click at [137, 201] on div "2 cols" at bounding box center [133, 196] width 74 height 19
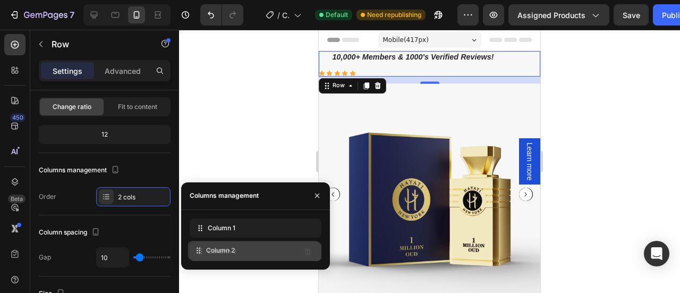
drag, startPoint x: 232, startPoint y: 229, endPoint x: 230, endPoint y: 251, distance: 22.4
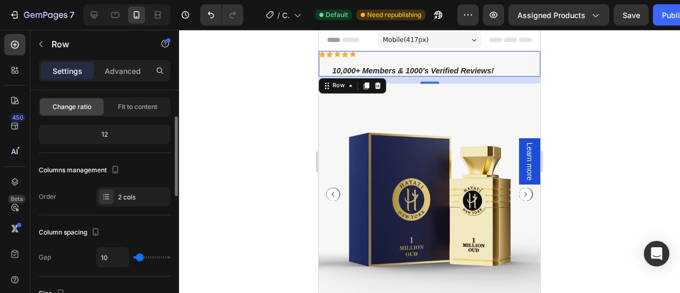
click at [141, 256] on input "range" at bounding box center [151, 257] width 37 height 2
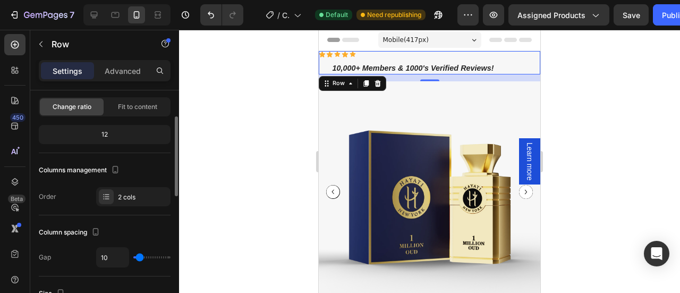
type input "11"
type input "12"
type input "13"
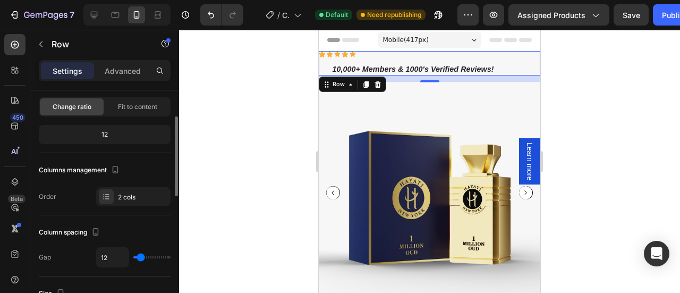
type input "13"
type input "14"
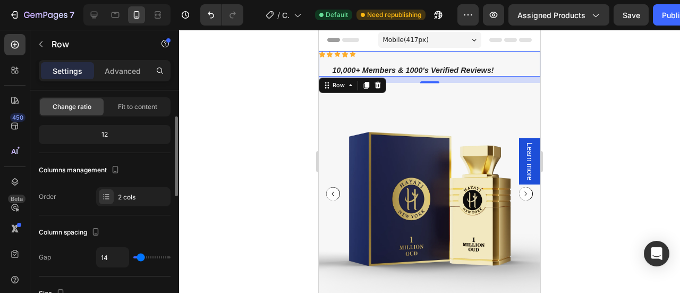
type input "15"
type input "16"
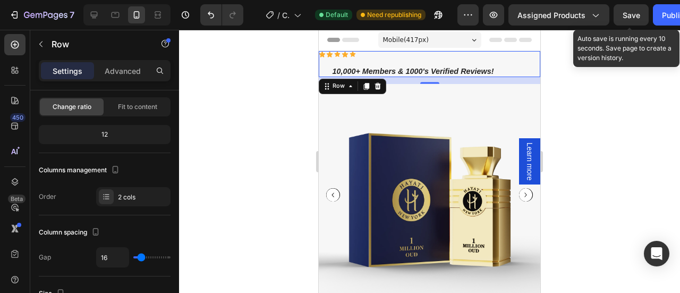
click at [630, 20] on div "Save" at bounding box center [631, 15] width 18 height 11
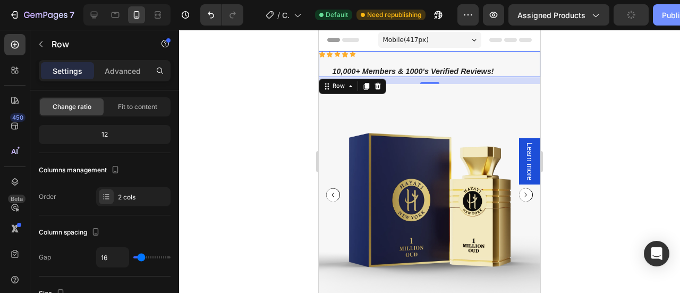
click at [663, 18] on div "Publish" at bounding box center [675, 15] width 27 height 11
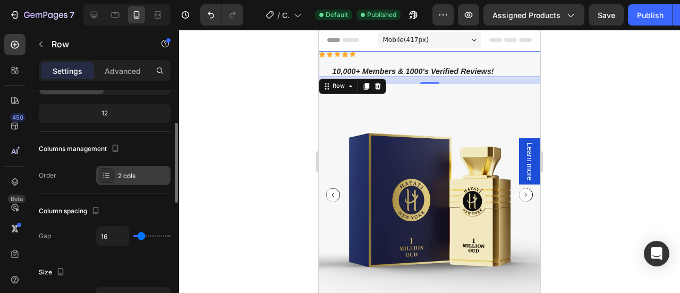
scroll to position [99, 0]
click at [131, 172] on div "2 cols" at bounding box center [143, 175] width 50 height 10
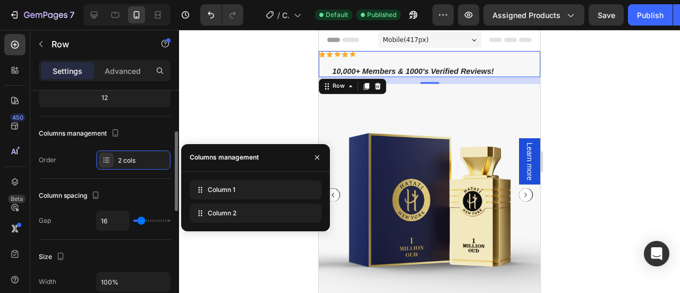
scroll to position [115, 0]
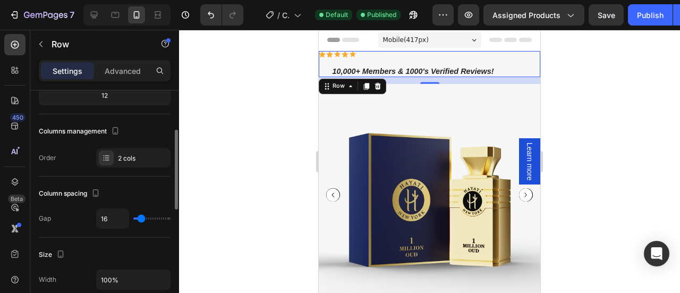
click at [139, 217] on input "range" at bounding box center [151, 218] width 37 height 2
type input "15"
type input "14"
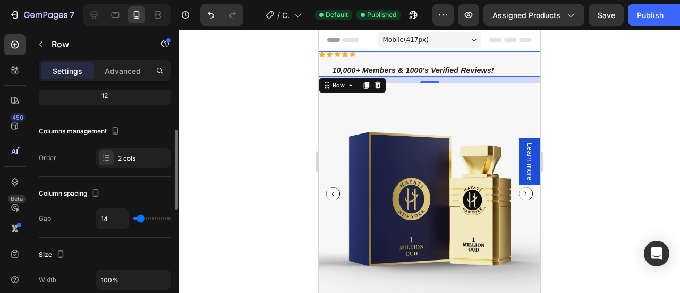
type input "13"
type input "12"
type input "11"
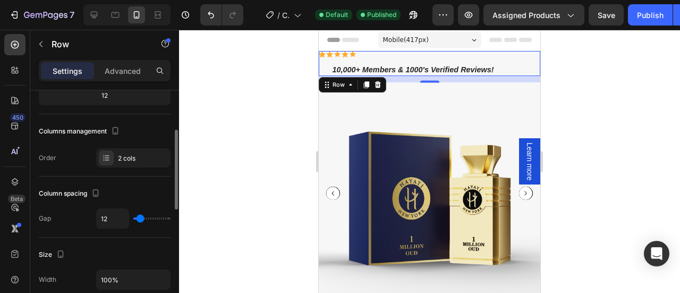
type input "11"
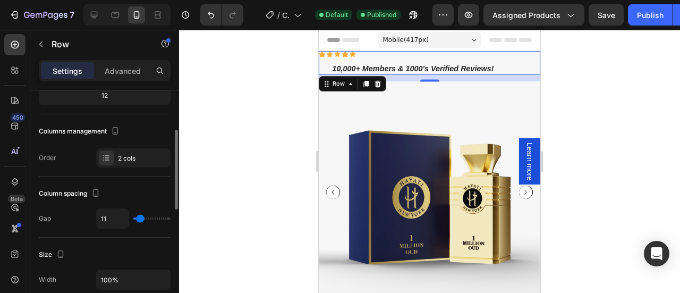
type input "10"
type input "9"
type input "8"
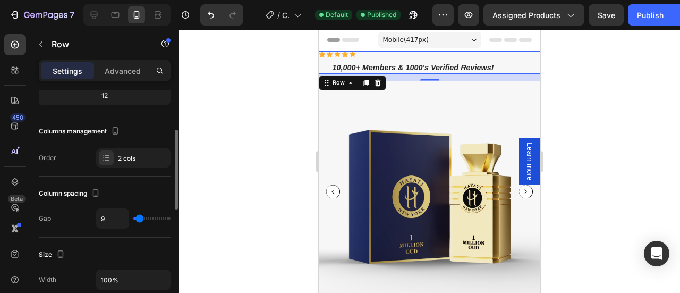
type input "8"
type input "7"
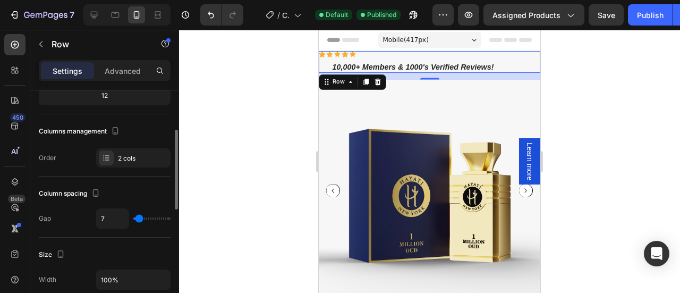
type input "6"
